Goal: Navigation & Orientation: Go to known website

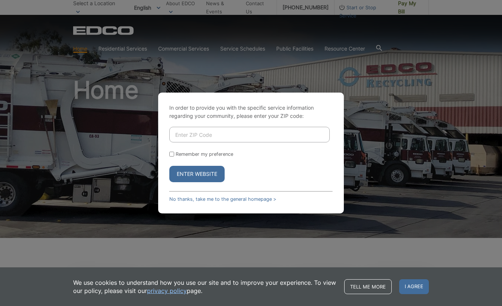
click at [253, 127] on input "Enter ZIP Code" at bounding box center [249, 135] width 160 height 16
click at [182, 132] on input "Enter ZIP Code" at bounding box center [249, 135] width 160 height 16
type input "90245"
click at [172, 152] on input "Remember my preference" at bounding box center [171, 154] width 5 height 5
checkbox input "true"
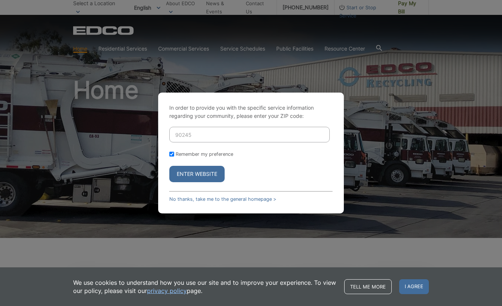
click at [203, 171] on button "Enter Website" at bounding box center [196, 174] width 55 height 16
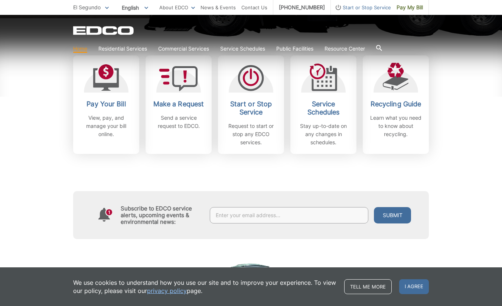
scroll to position [222, 0]
